Goal: Task Accomplishment & Management: Manage account settings

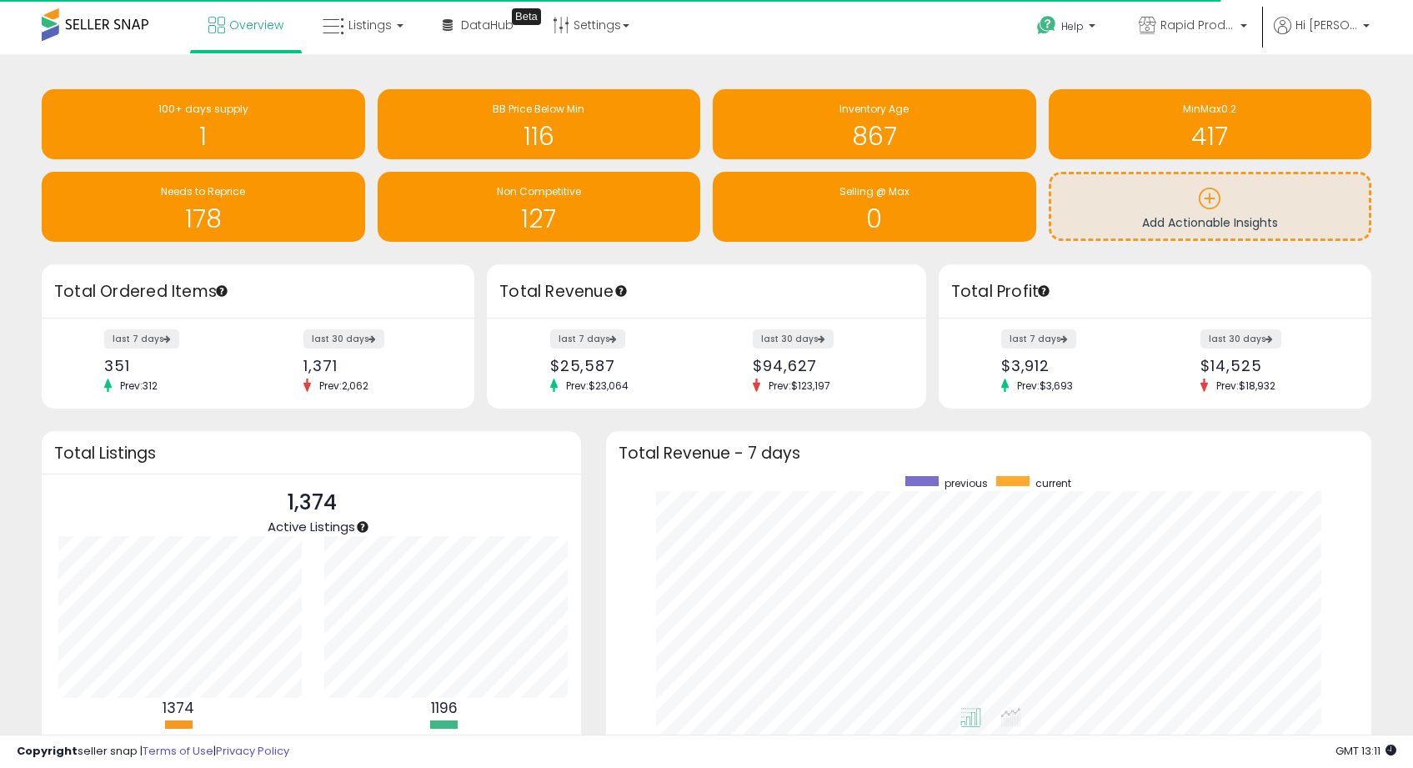
scroll to position [833260, 832843]
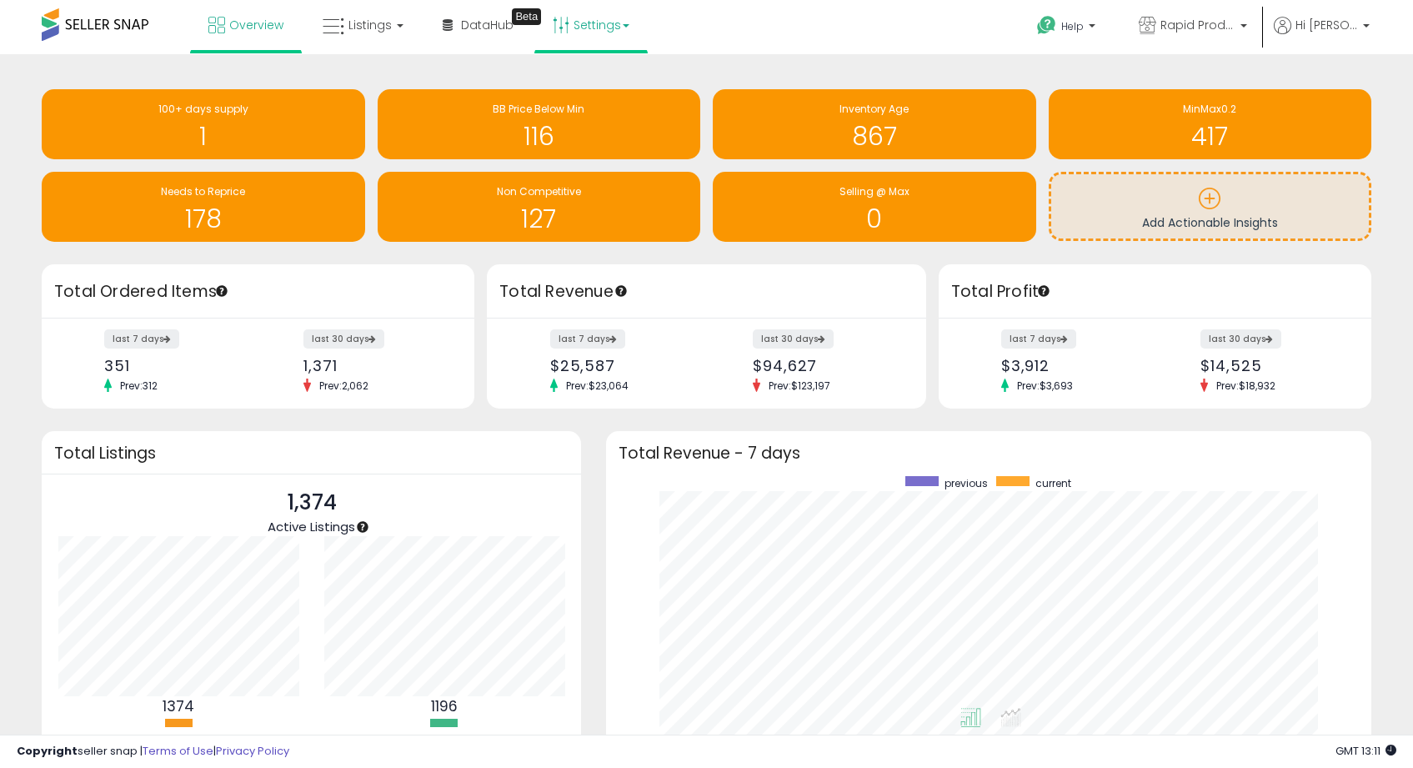
click at [597, 22] on link "Settings" at bounding box center [591, 25] width 102 height 50
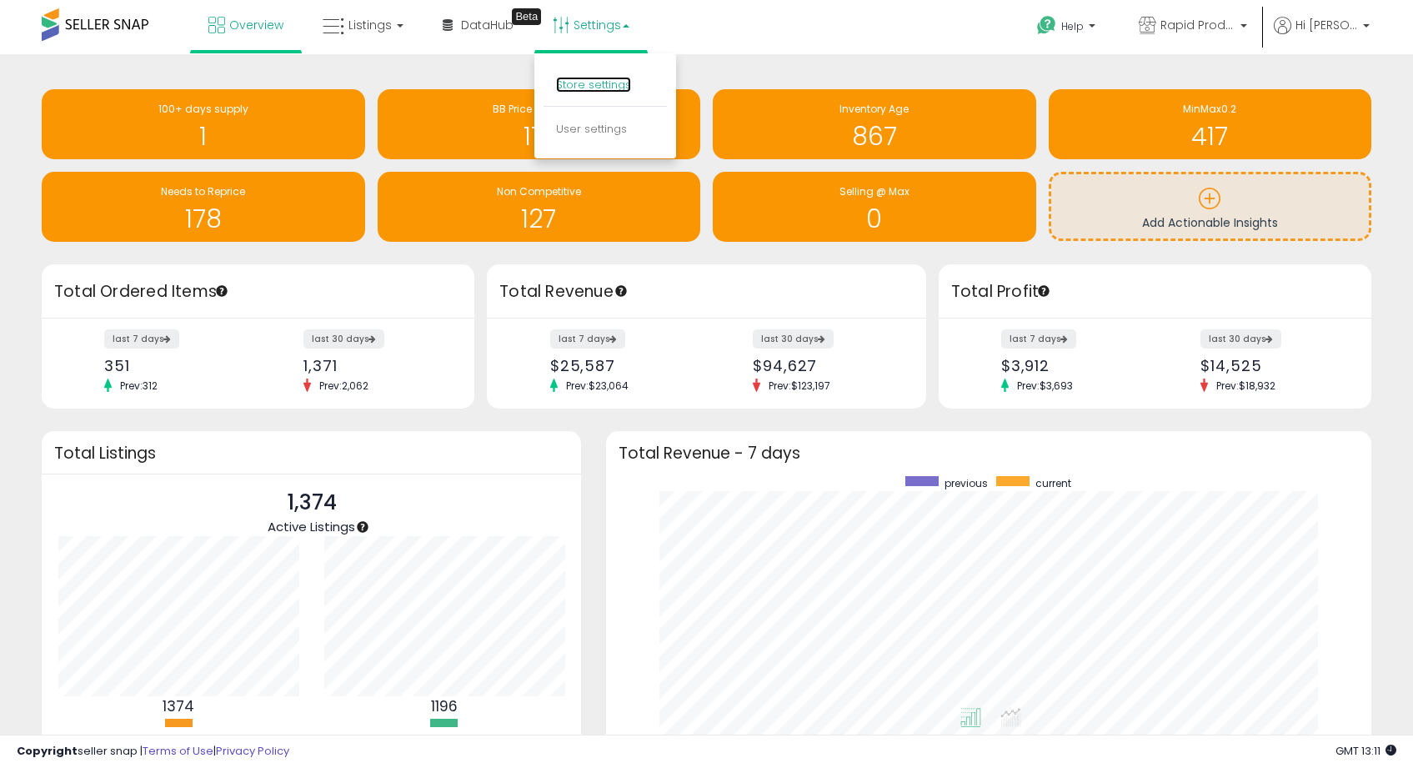
click at [604, 92] on link "Store settings" at bounding box center [593, 85] width 75 height 16
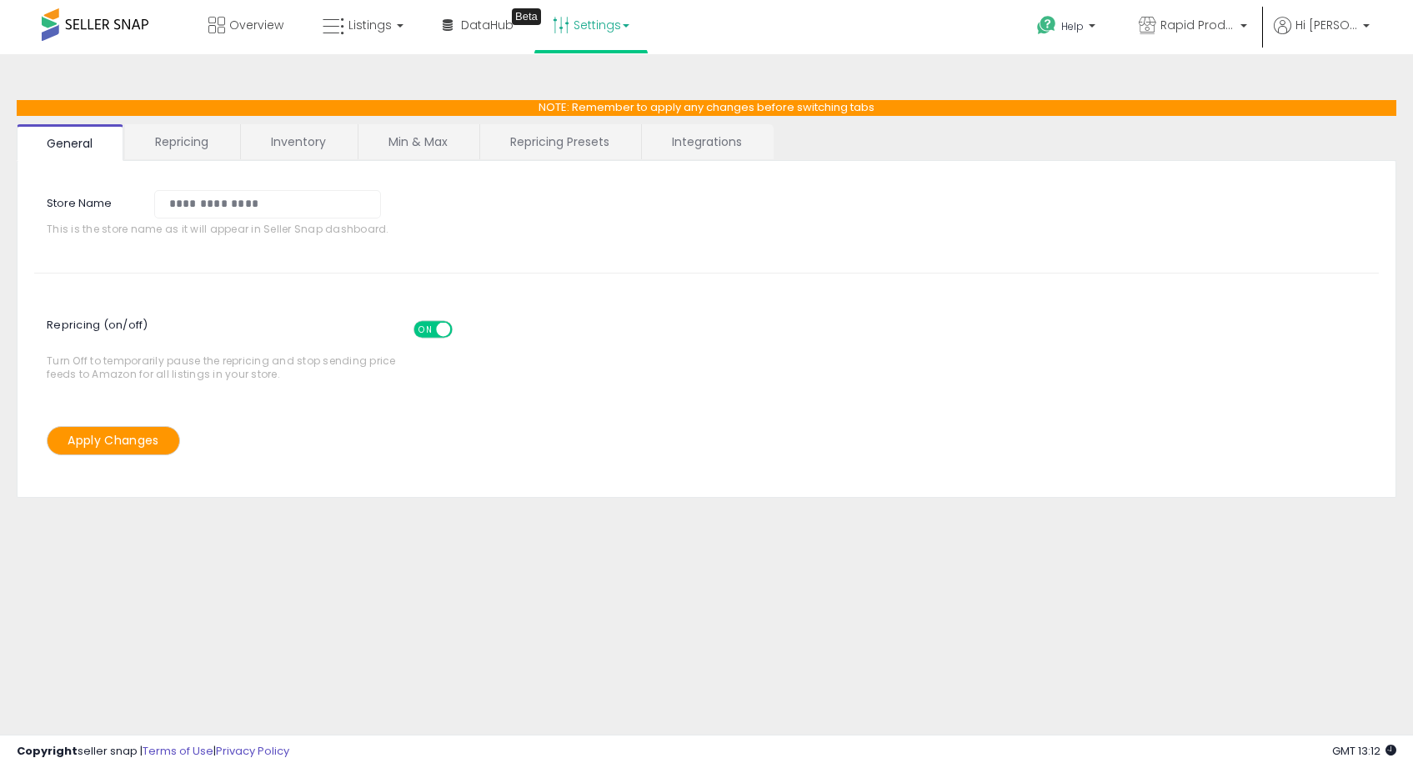
click at [408, 140] on link "Min & Max" at bounding box center [417, 141] width 119 height 35
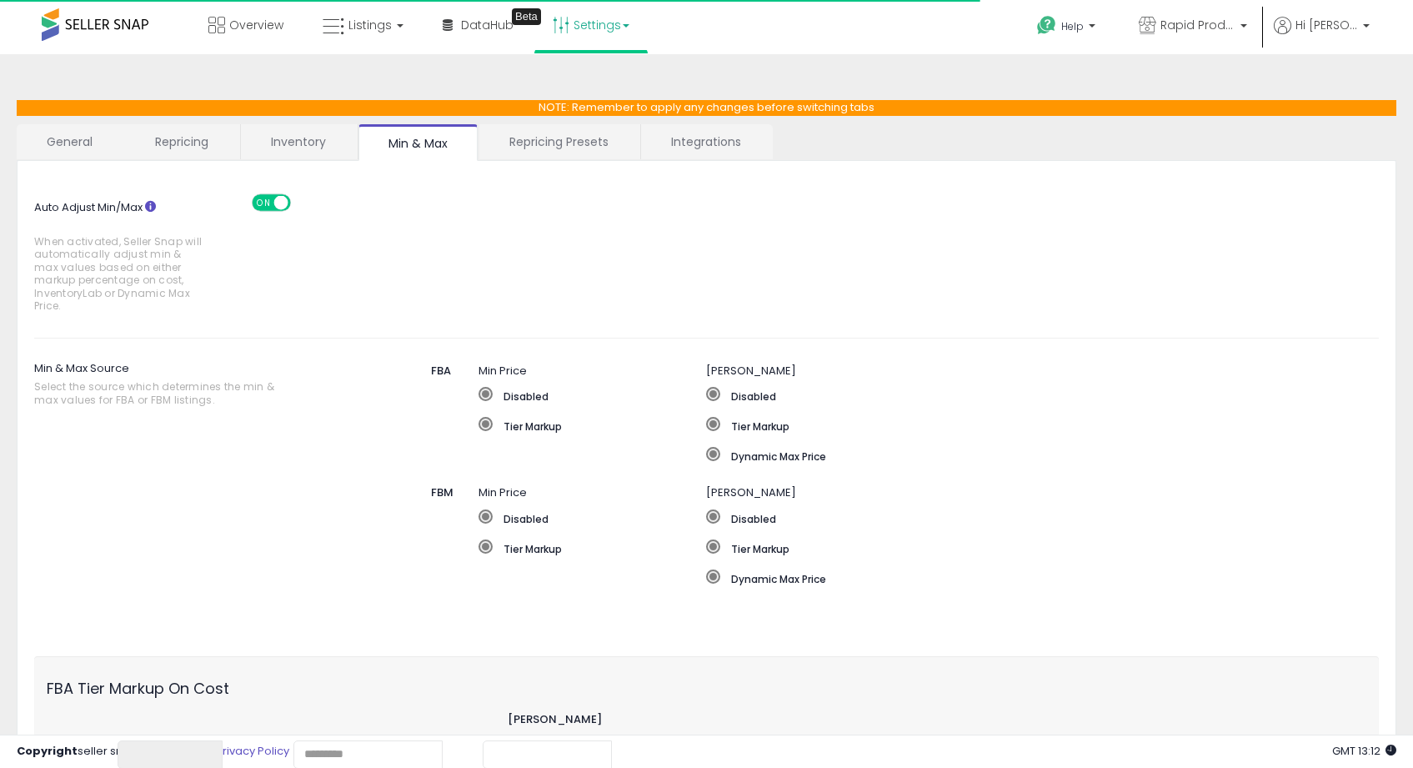
click at [584, 148] on link "Repricing Presets" at bounding box center [558, 141] width 159 height 35
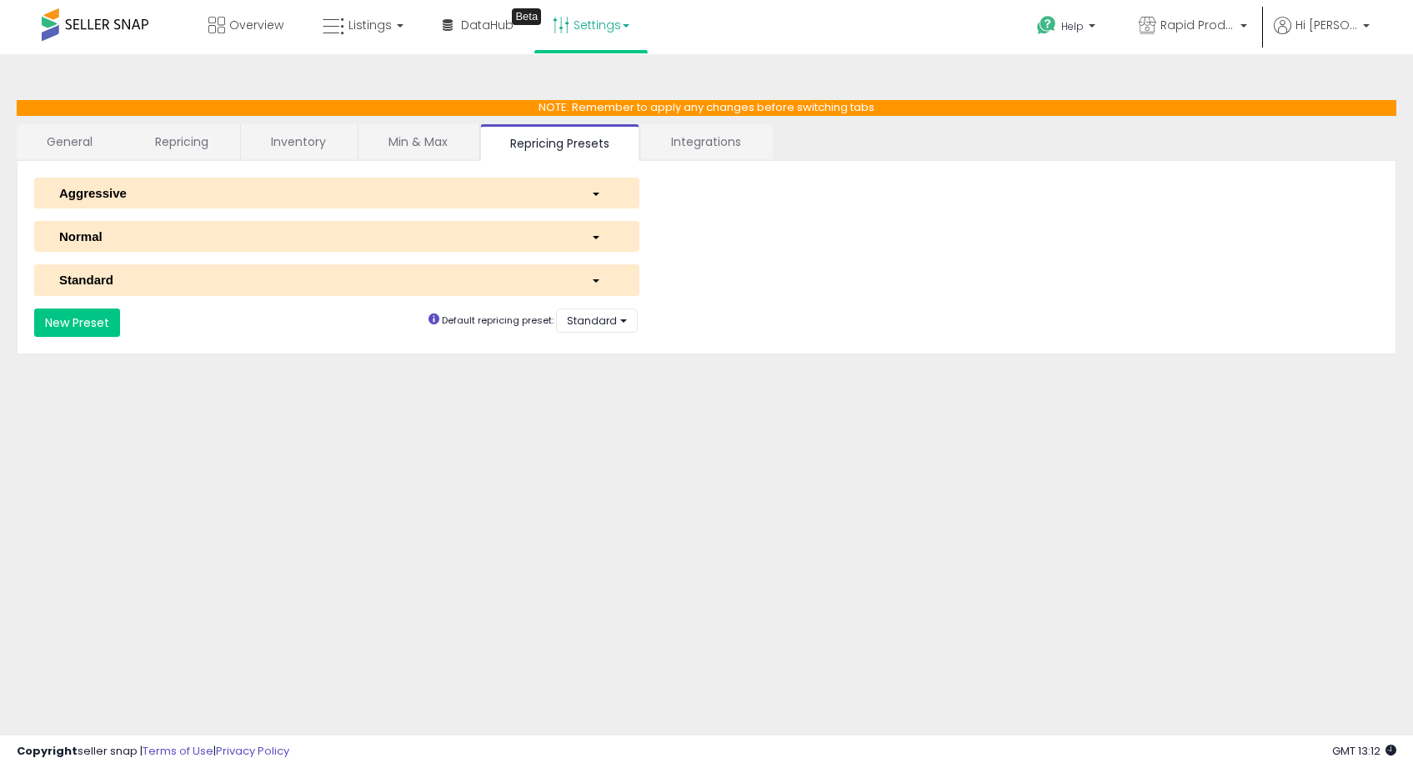
click at [403, 141] on link "Min & Max" at bounding box center [417, 141] width 119 height 35
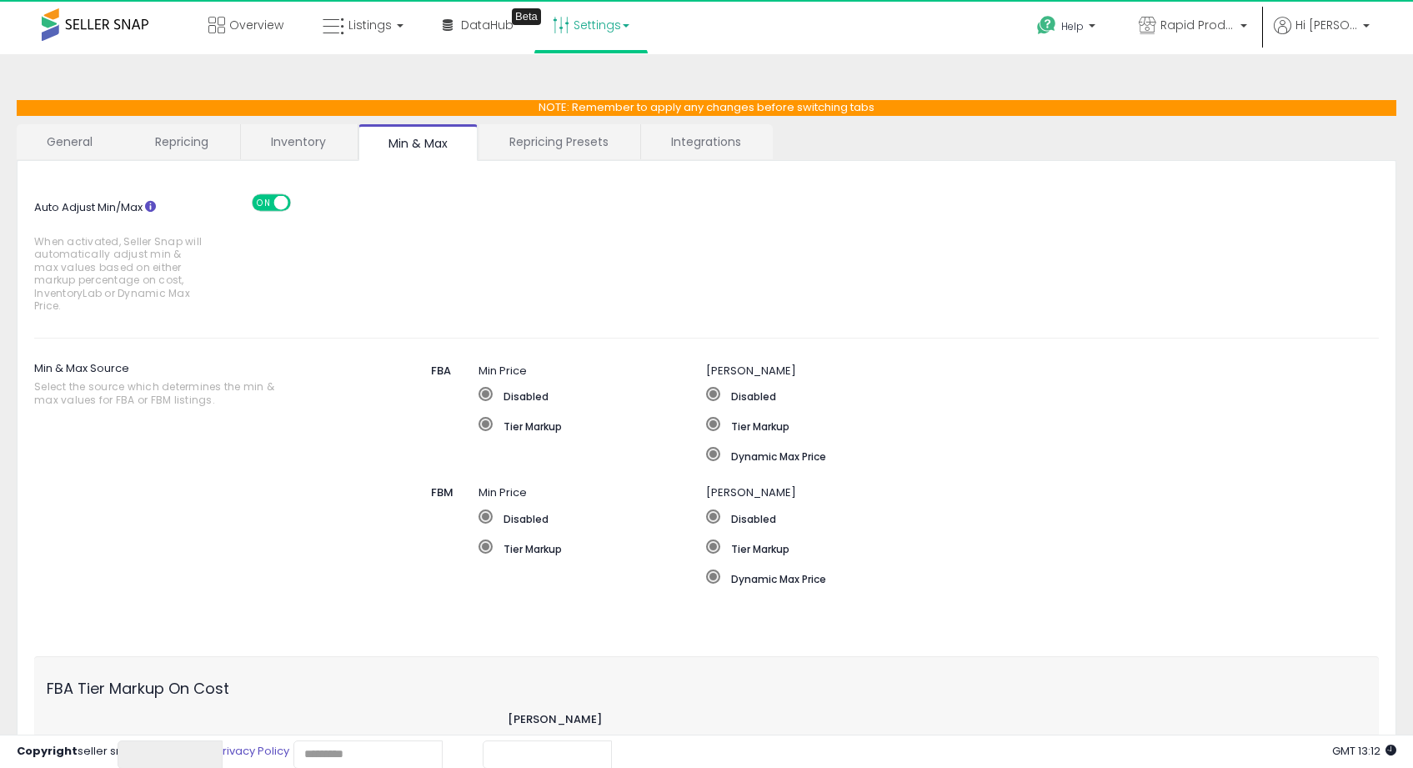
click at [307, 133] on link "Inventory" at bounding box center [298, 141] width 115 height 35
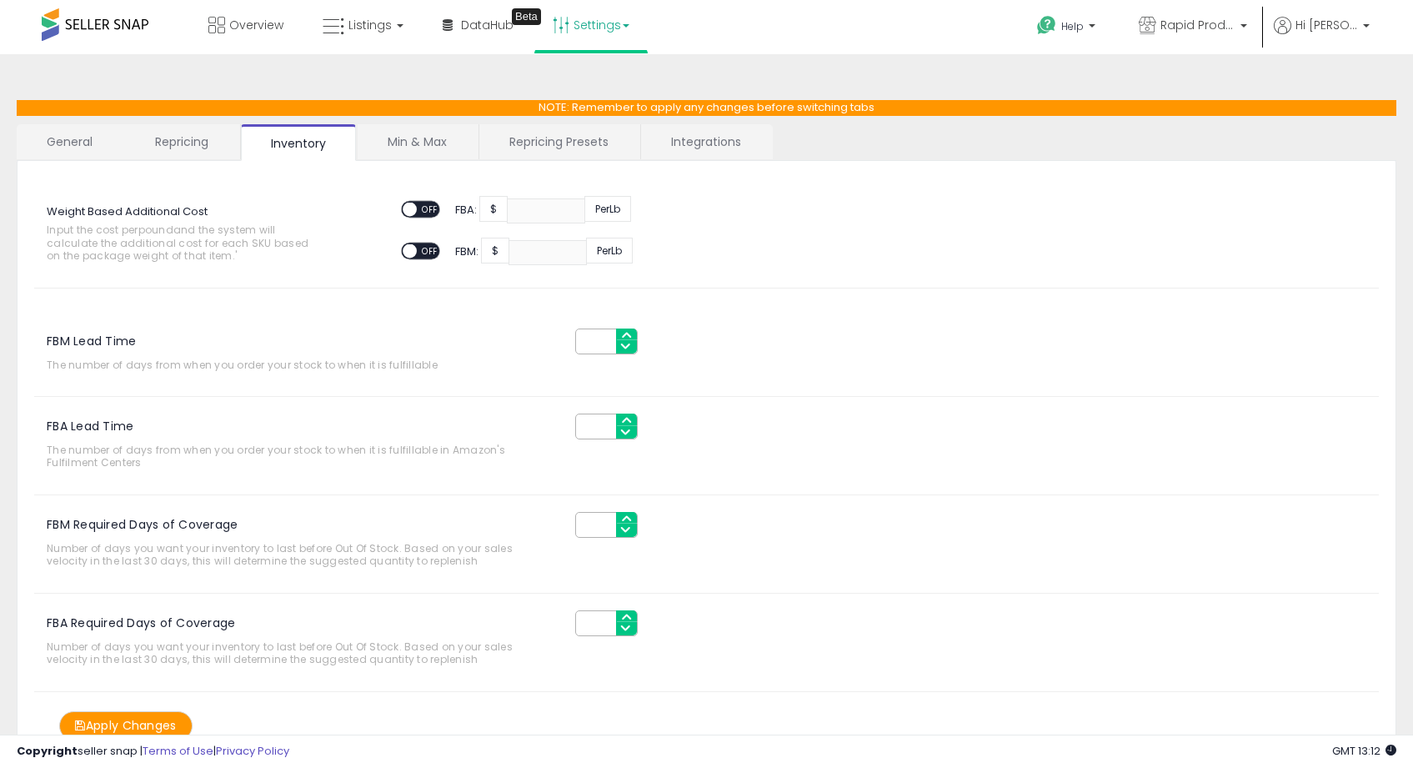
drag, startPoint x: 743, startPoint y: 146, endPoint x: 607, endPoint y: 144, distance: 135.9
click at [744, 145] on link "Integrations" at bounding box center [706, 141] width 130 height 35
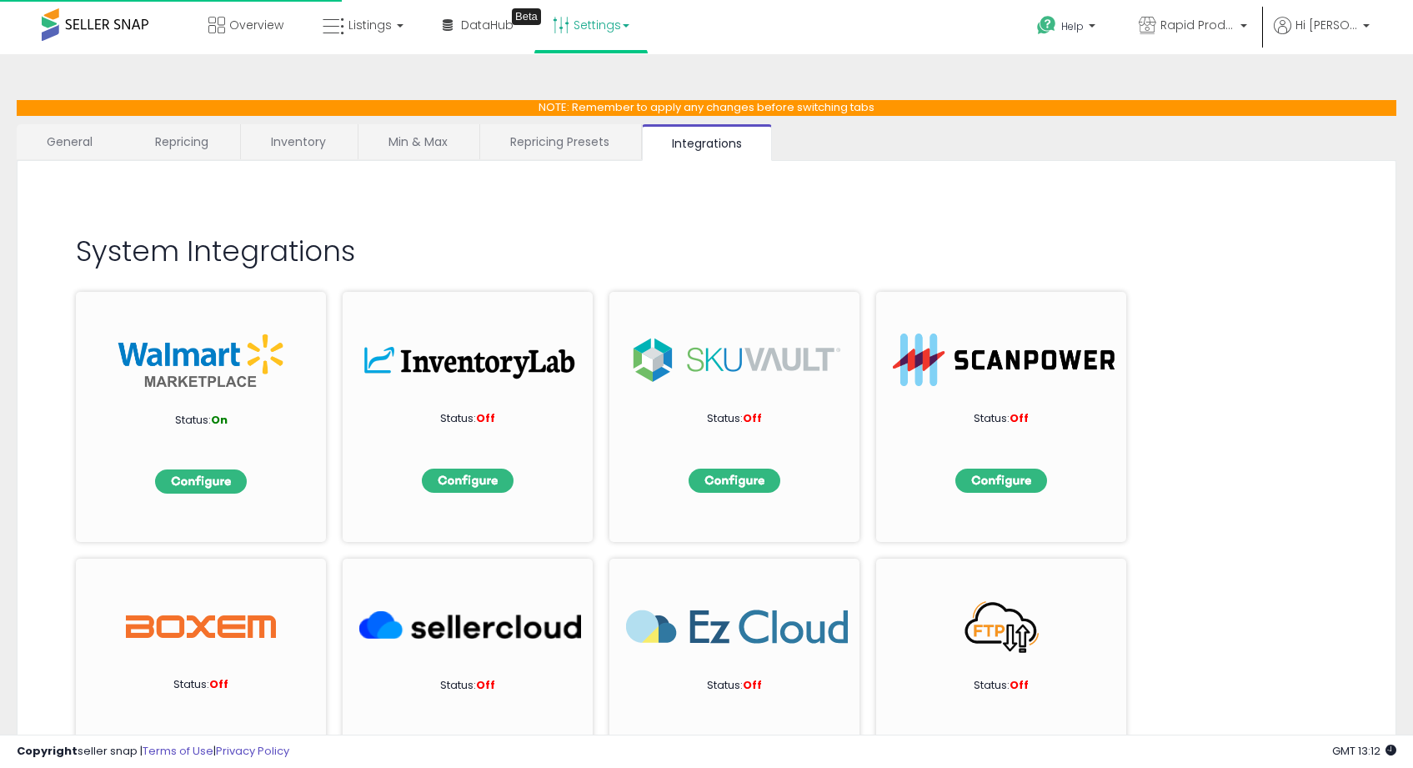
click at [446, 149] on link "Min & Max" at bounding box center [417, 141] width 119 height 35
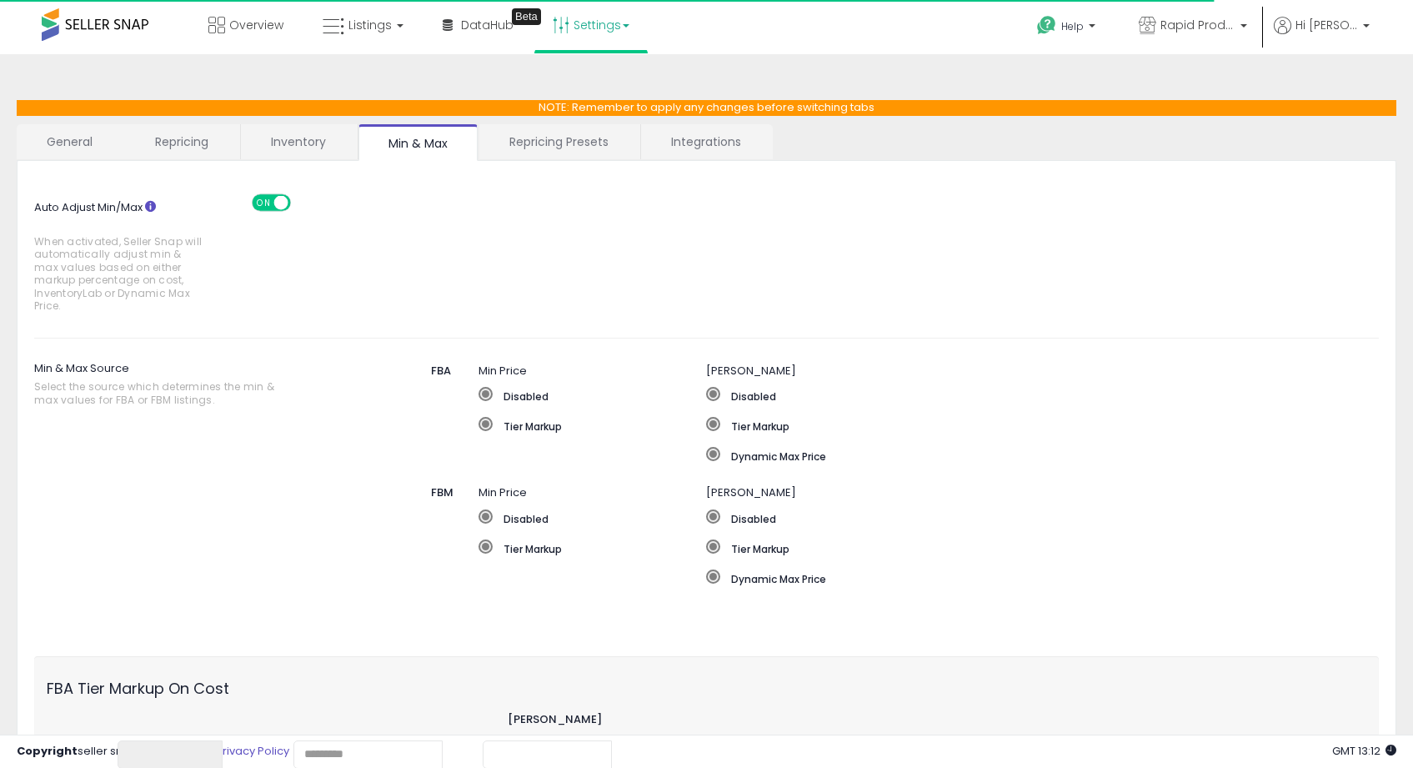
scroll to position [316, 0]
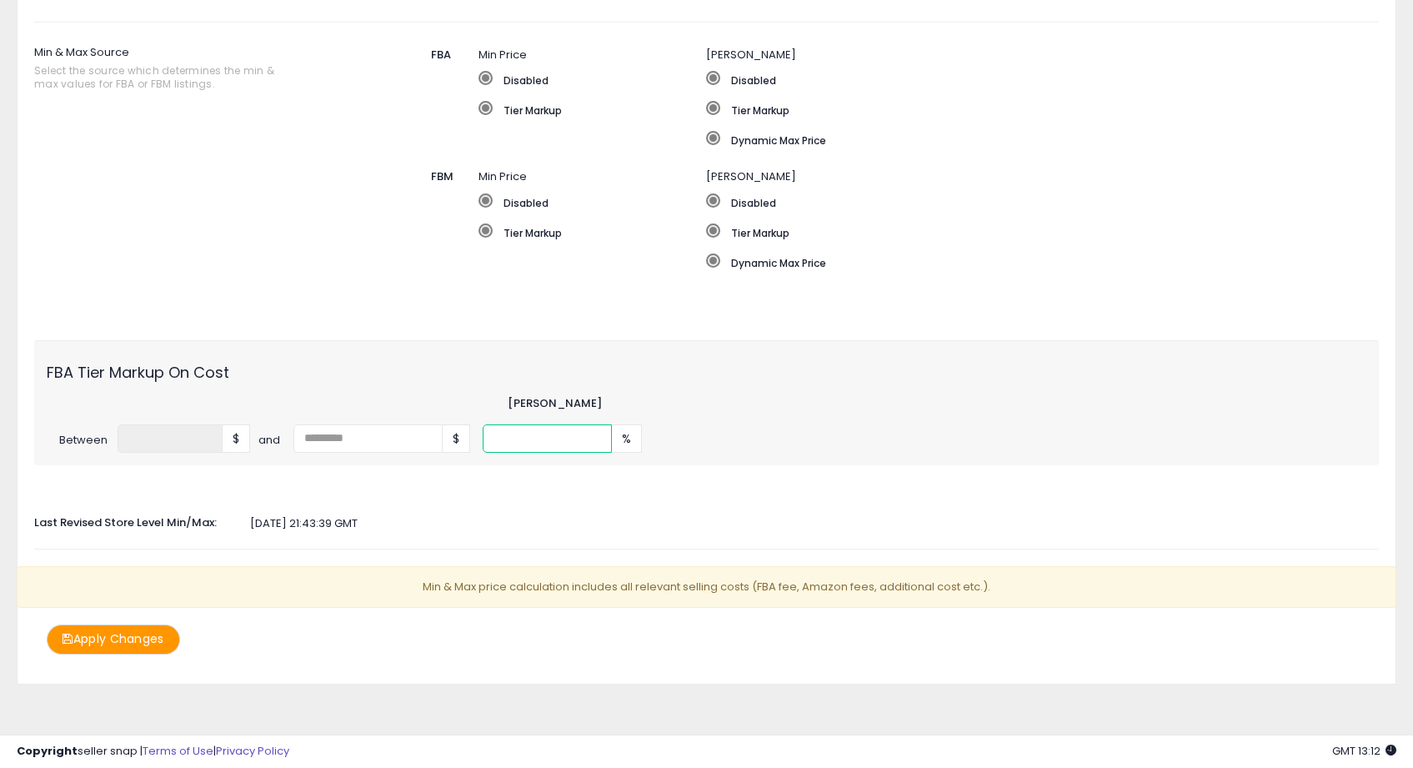
click at [543, 443] on input "**" at bounding box center [548, 438] width 130 height 28
type input "**"
click at [547, 541] on div "Auto Adjust Min/Max When activated, Seller Snap will automatically adjust min &…" at bounding box center [706, 258] width 1345 height 793
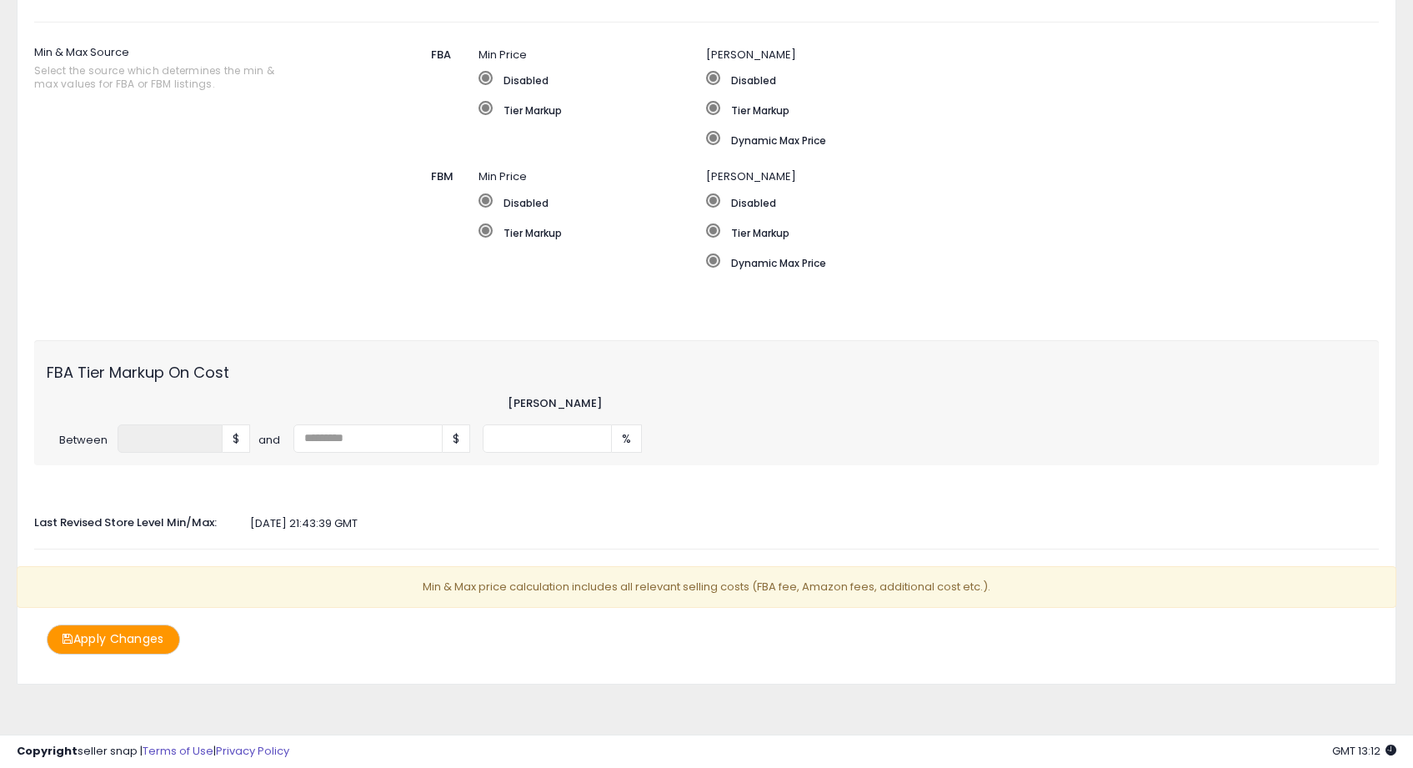
click at [109, 627] on button "Apply Changes" at bounding box center [113, 638] width 133 height 29
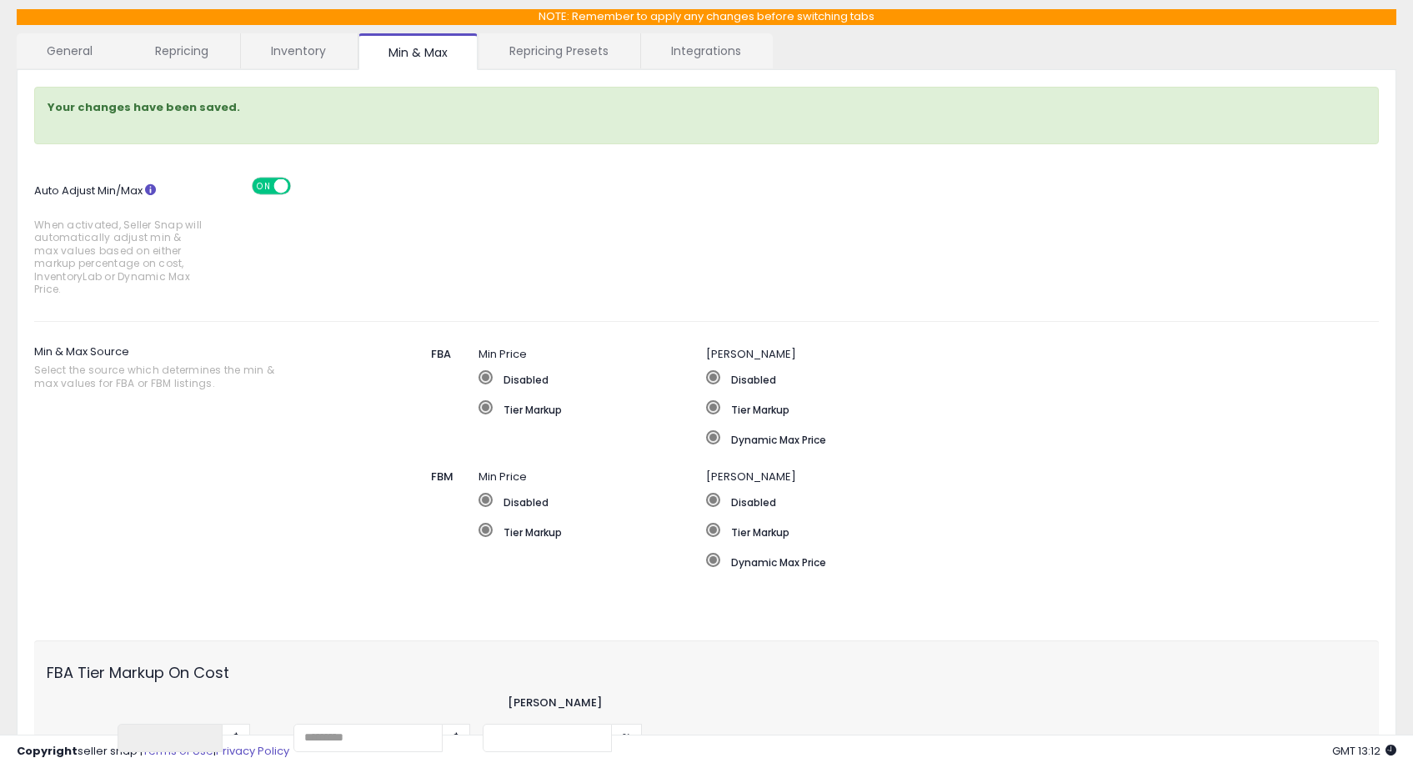
scroll to position [0, 0]
